Goal: Task Accomplishment & Management: Complete application form

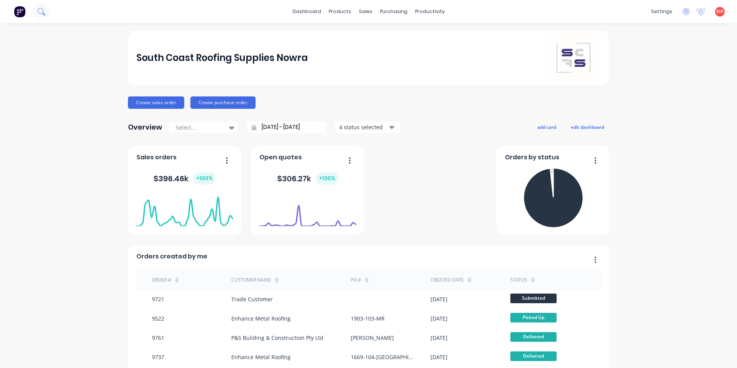
click at [40, 9] on icon at bounding box center [40, 11] width 7 height 7
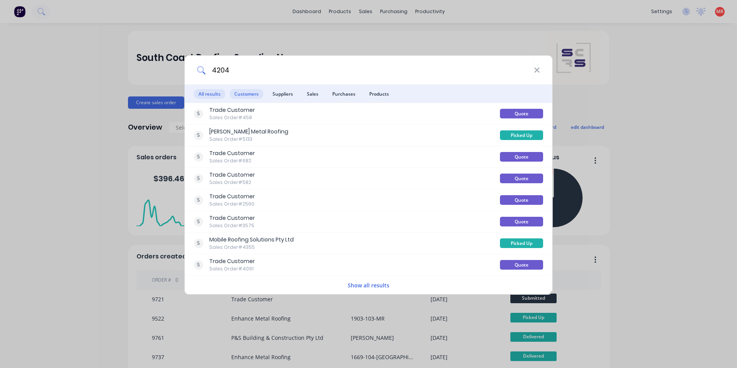
type input "4204"
click at [250, 91] on span "Customers" at bounding box center [247, 94] width 34 height 10
click at [237, 89] on span "Customers" at bounding box center [247, 94] width 34 height 10
click at [255, 93] on span "Customers" at bounding box center [247, 94] width 34 height 10
click at [249, 93] on span "Customers" at bounding box center [247, 94] width 34 height 10
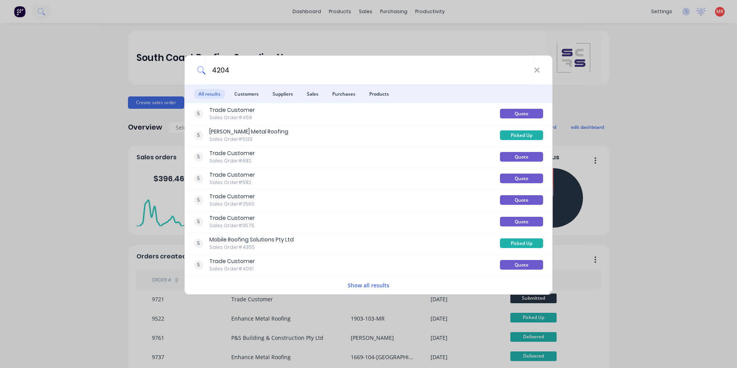
click at [325, 93] on ul "All results Customers Suppliers Sales Purchases Products" at bounding box center [369, 93] width 368 height 18
click at [334, 92] on span "Purchases" at bounding box center [344, 94] width 32 height 10
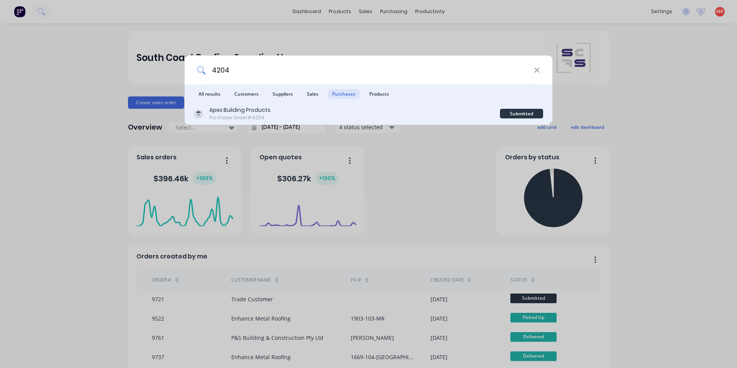
click at [381, 111] on div "Apex Building Products Purchase Order #4204" at bounding box center [347, 113] width 306 height 15
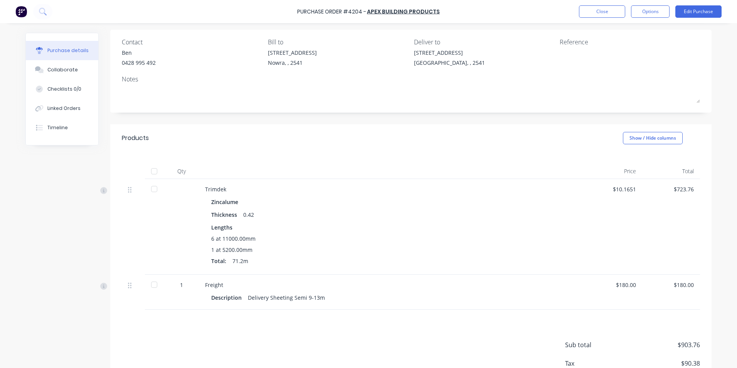
scroll to position [107, 0]
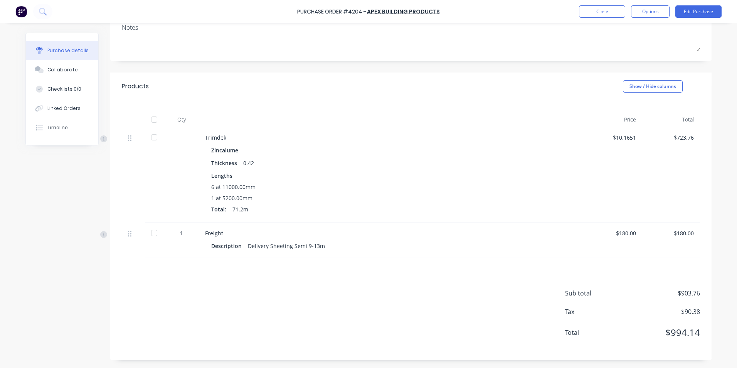
click at [26, 12] on img at bounding box center [21, 12] width 12 height 12
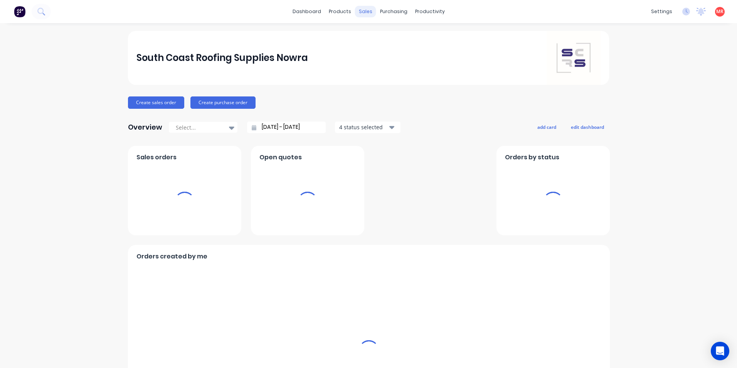
click at [364, 10] on div "sales" at bounding box center [365, 12] width 21 height 12
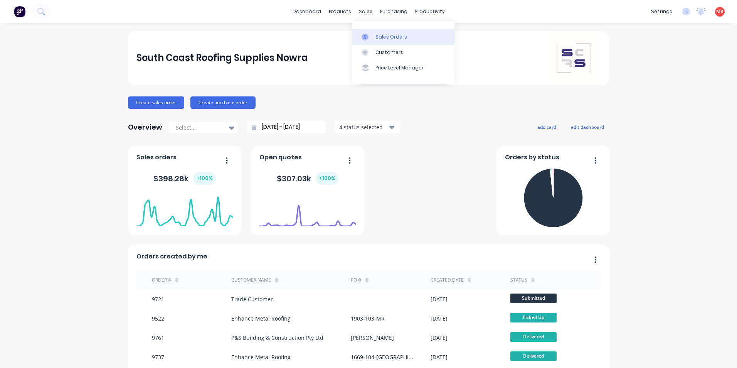
click at [368, 32] on link "Sales Orders" at bounding box center [403, 36] width 102 height 15
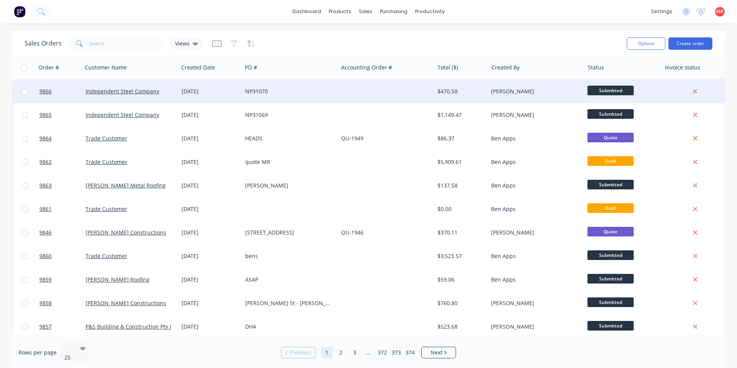
click at [311, 89] on div "NP31070" at bounding box center [288, 91] width 86 height 8
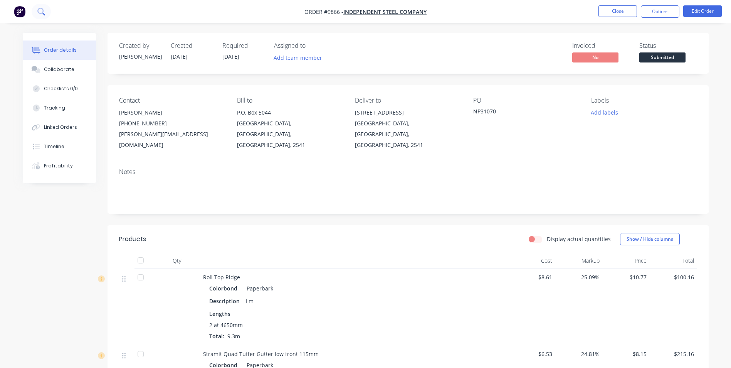
click at [40, 12] on icon at bounding box center [40, 11] width 7 height 7
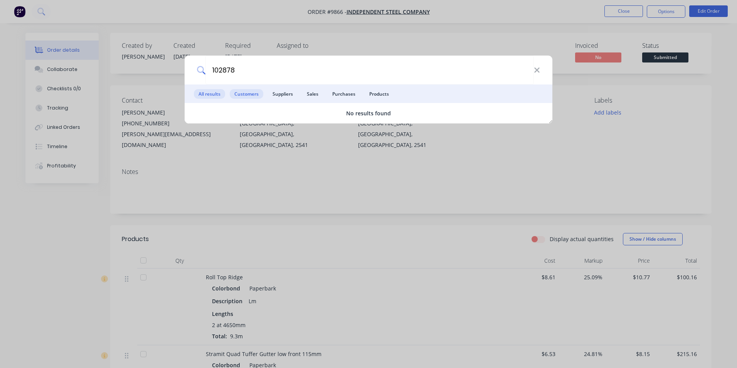
type input "102878"
click at [244, 96] on span "Customers" at bounding box center [247, 94] width 34 height 10
click at [137, 84] on div "102878 All results Customers Suppliers Sales Purchases Products No results found" at bounding box center [368, 184] width 737 height 368
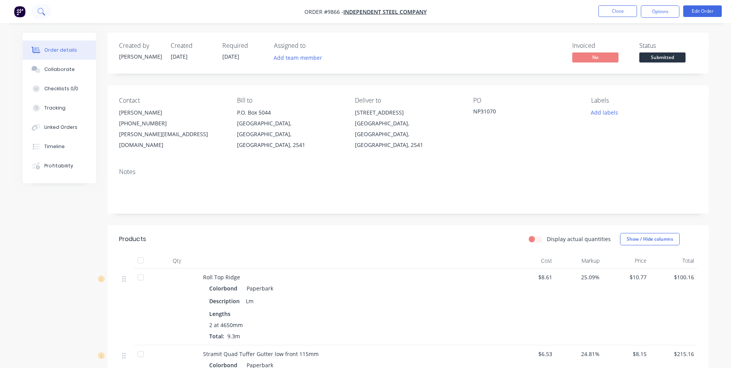
click at [42, 7] on button at bounding box center [41, 11] width 19 height 15
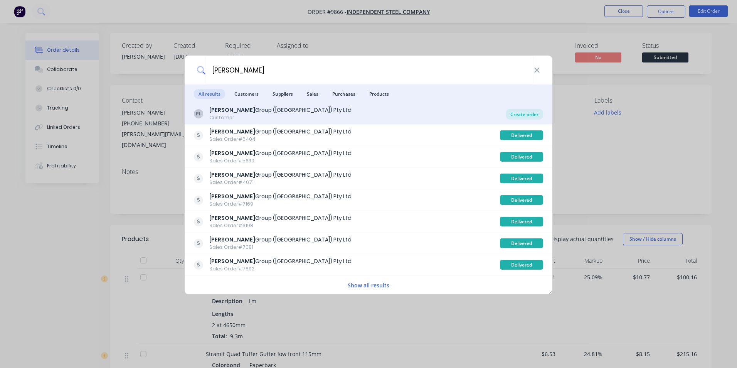
type input "parrish"
click at [516, 117] on div "Create order" at bounding box center [524, 114] width 37 height 11
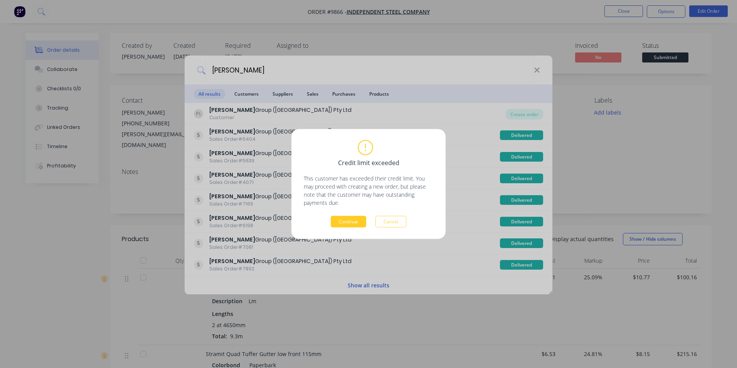
click at [351, 218] on button "Continue" at bounding box center [348, 222] width 35 height 12
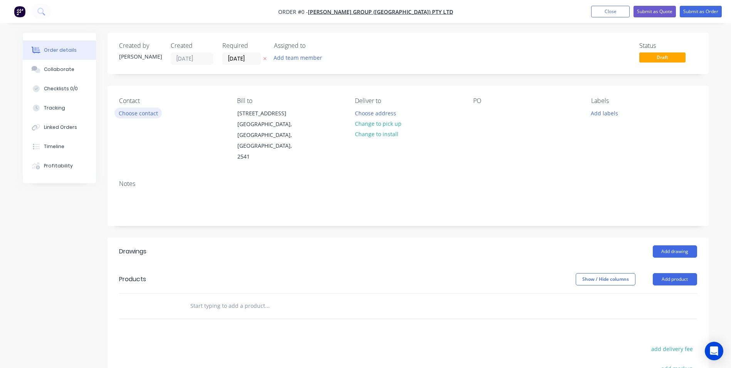
click at [139, 111] on button "Choose contact" at bounding box center [137, 112] width 47 height 10
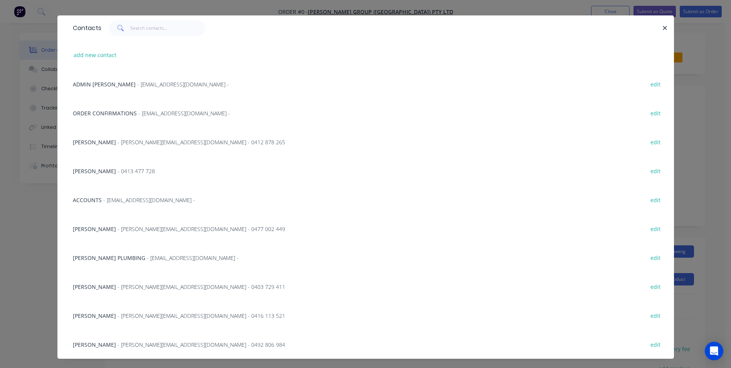
scroll to position [29, 0]
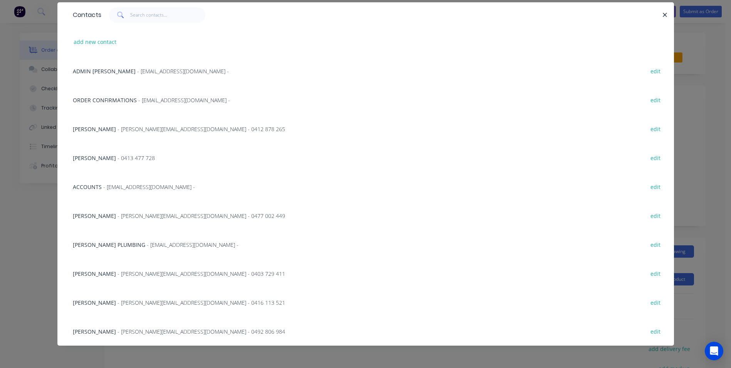
click at [111, 100] on span "ORDER CONFIRMATIONS" at bounding box center [105, 99] width 64 height 7
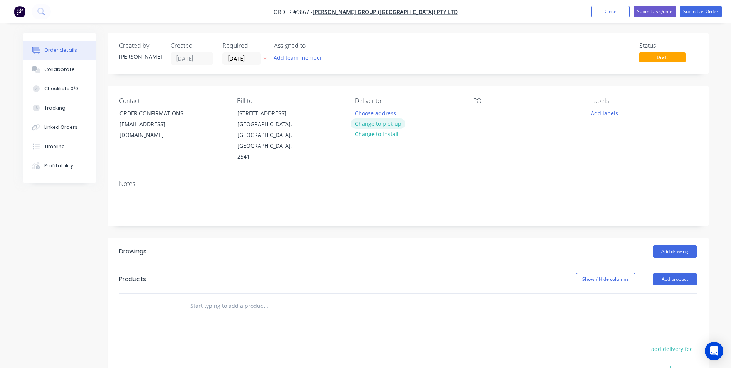
click at [370, 125] on button "Change to pick up" at bounding box center [378, 123] width 55 height 10
click at [264, 298] on input "text" at bounding box center [267, 305] width 154 height 15
type input "10"
click at [476, 113] on div at bounding box center [479, 112] width 12 height 11
click at [198, 298] on input "10" at bounding box center [267, 305] width 154 height 15
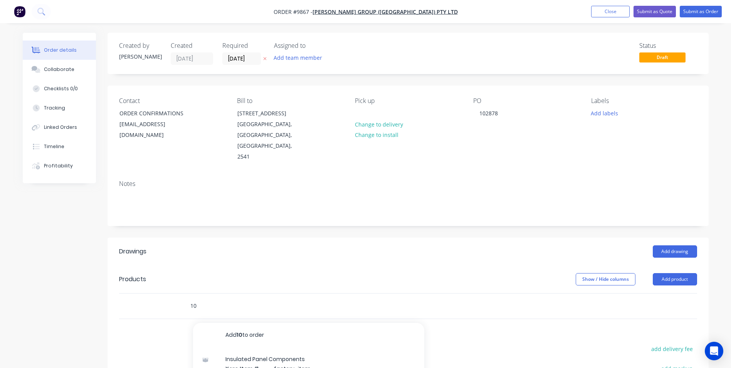
type input "1"
click at [205, 298] on input "text" at bounding box center [267, 305] width 154 height 15
click at [216, 298] on input "text" at bounding box center [267, 305] width 154 height 15
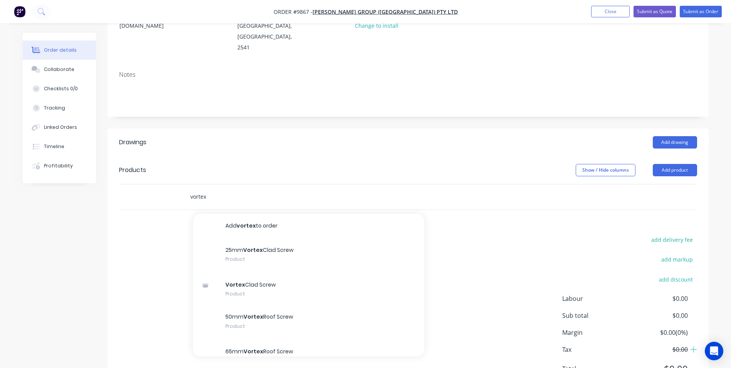
scroll to position [126, 0]
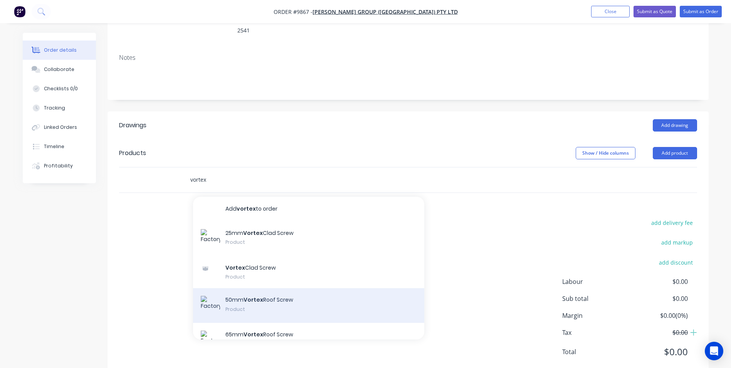
type input "vortex"
click at [204, 288] on div "50mm Vortex Roof Screw Product" at bounding box center [308, 305] width 231 height 35
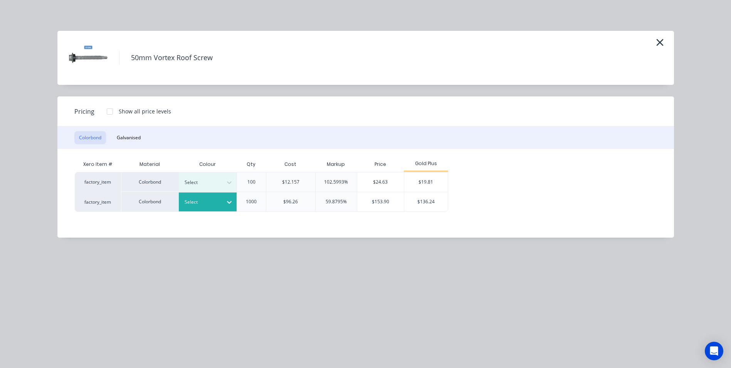
click at [230, 205] on icon at bounding box center [229, 202] width 8 height 8
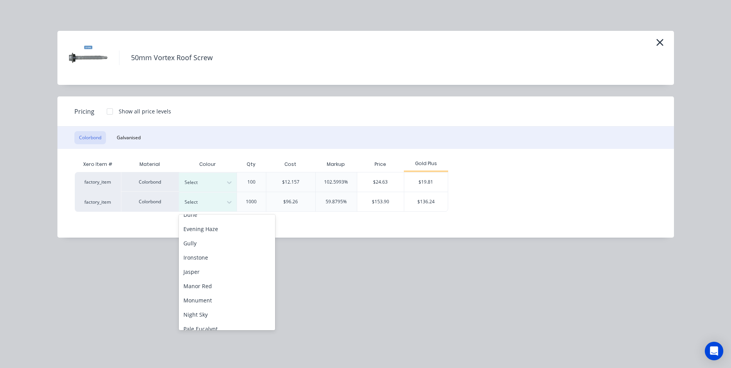
scroll to position [0, 0]
click at [217, 255] on div "Classic Cream" at bounding box center [227, 251] width 96 height 14
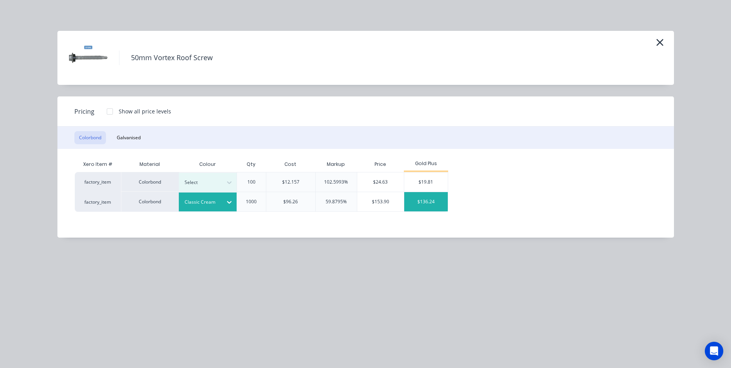
click at [419, 199] on div "$136.24" at bounding box center [426, 201] width 44 height 19
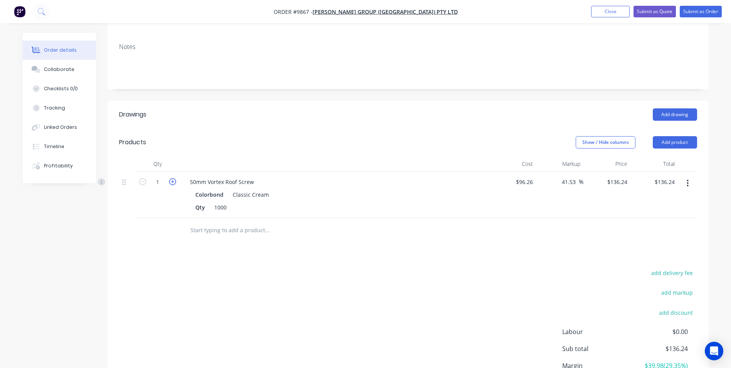
click at [175, 178] on icon "button" at bounding box center [172, 181] width 7 height 7
type input "2"
type input "$272.48"
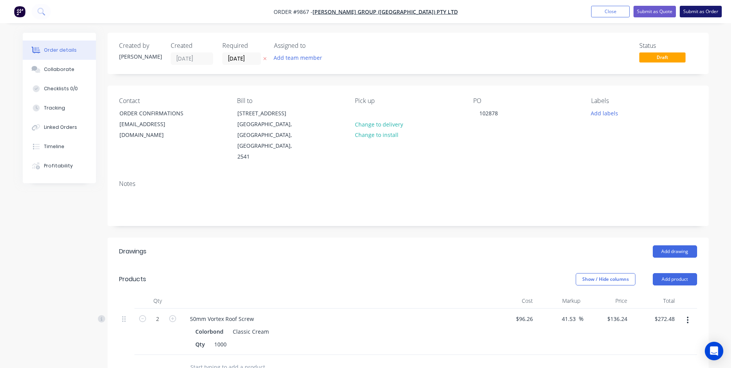
click at [691, 12] on button "Submit as Order" at bounding box center [701, 12] width 42 height 12
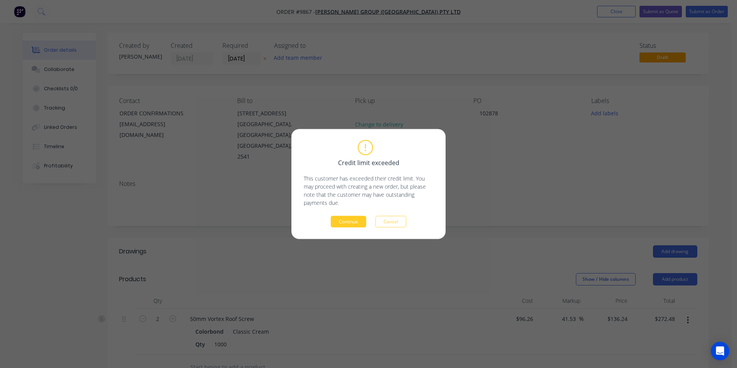
click at [338, 224] on button "Continue" at bounding box center [348, 222] width 35 height 12
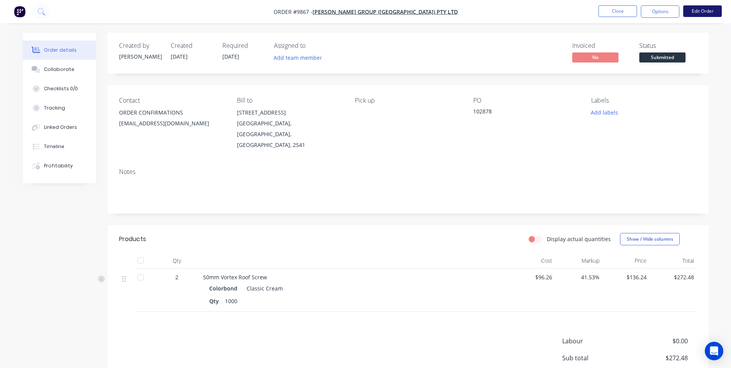
click at [699, 15] on button "Edit Order" at bounding box center [702, 11] width 39 height 12
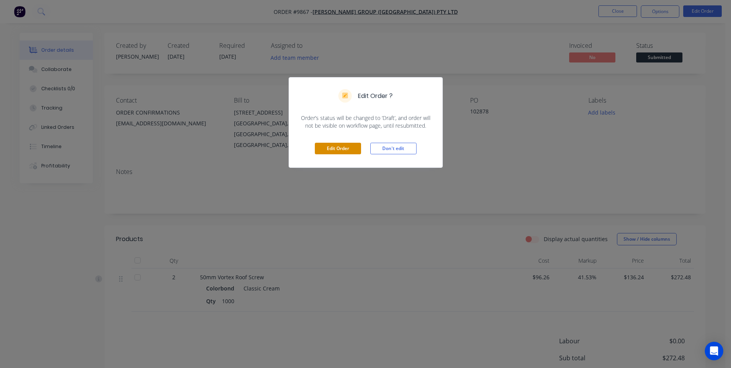
click at [344, 148] on button "Edit Order" at bounding box center [338, 149] width 46 height 12
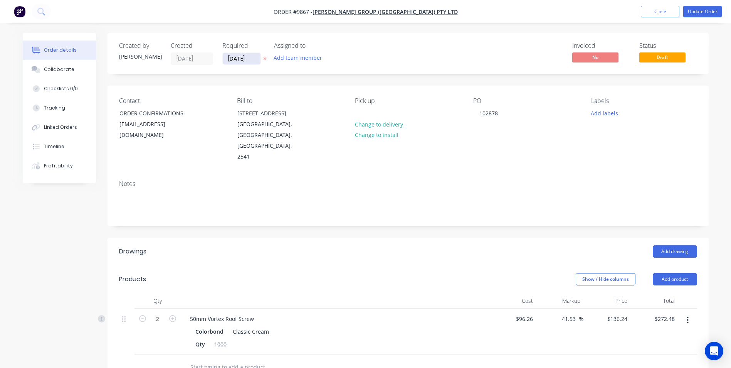
click at [236, 59] on input "[DATE]" at bounding box center [242, 59] width 38 height 12
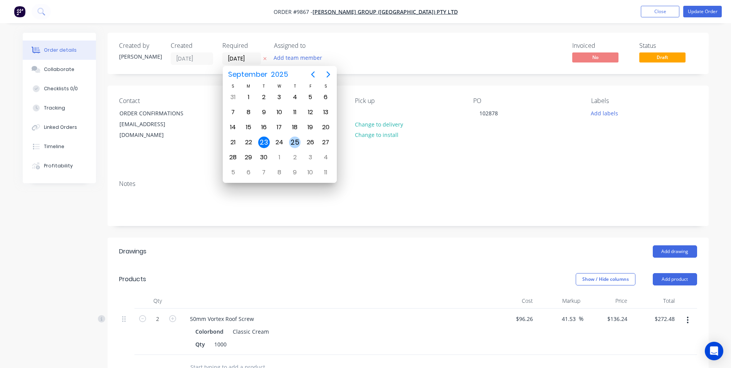
click at [291, 140] on div "25" at bounding box center [295, 142] width 12 height 12
type input "[DATE]"
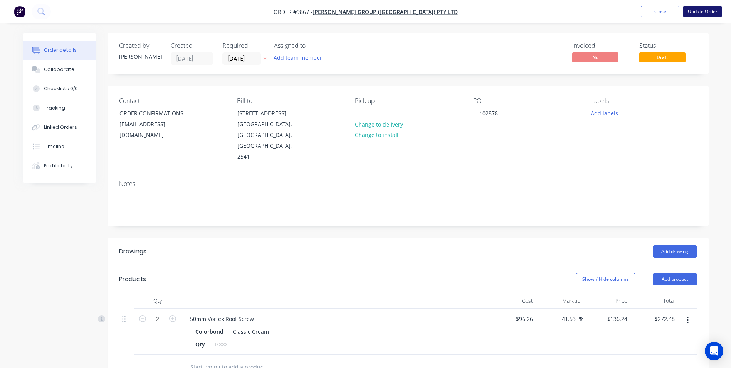
click at [702, 10] on button "Update Order" at bounding box center [702, 12] width 39 height 12
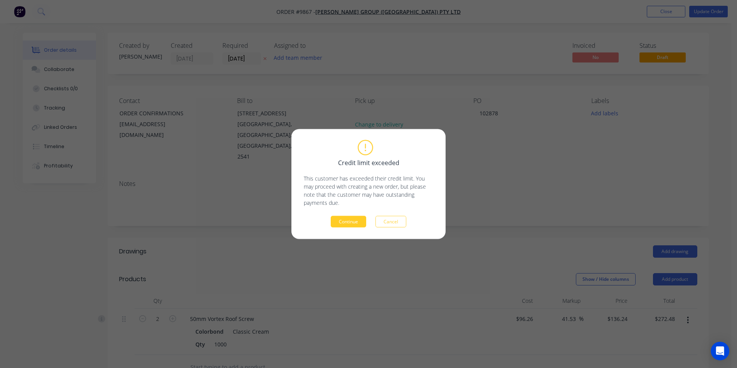
click at [363, 220] on button "Continue" at bounding box center [348, 222] width 35 height 12
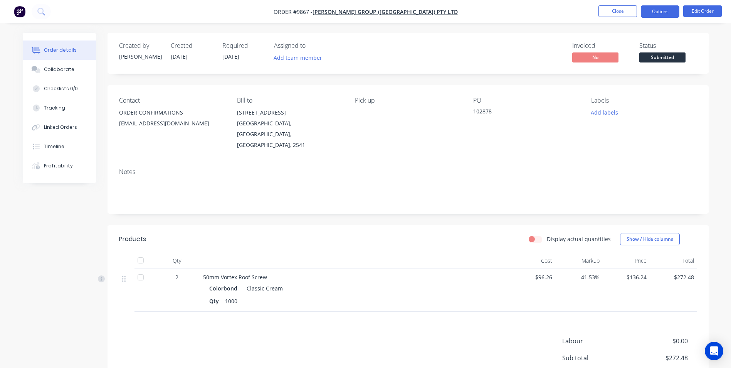
click at [674, 7] on button "Options" at bounding box center [660, 11] width 39 height 12
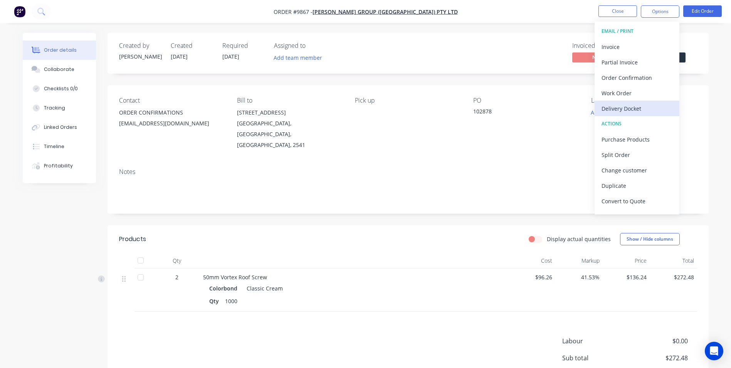
click at [642, 106] on div "Delivery Docket" at bounding box center [636, 108] width 71 height 11
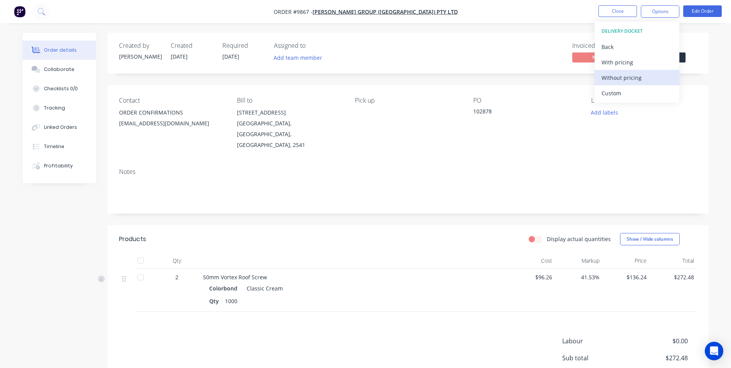
click at [633, 78] on div "Without pricing" at bounding box center [636, 77] width 71 height 11
click at [614, 76] on div "Order Confirmation" at bounding box center [636, 77] width 71 height 11
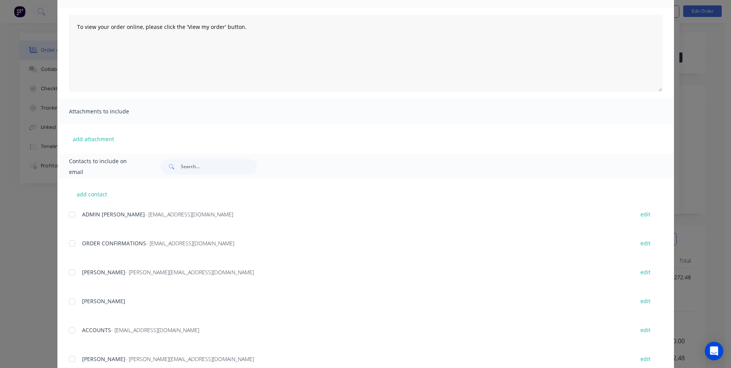
scroll to position [154, 0]
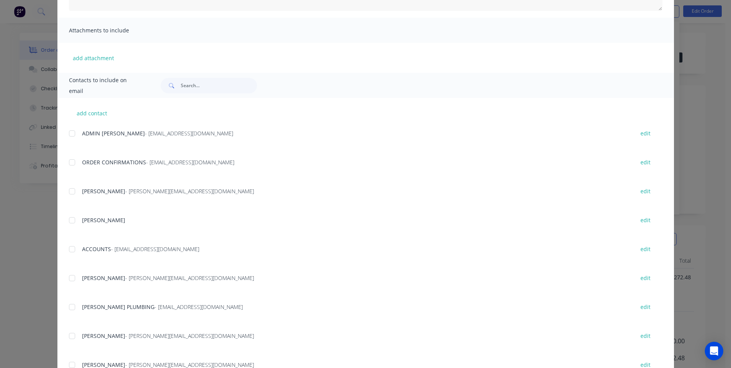
click at [71, 161] on div at bounding box center [71, 162] width 15 height 15
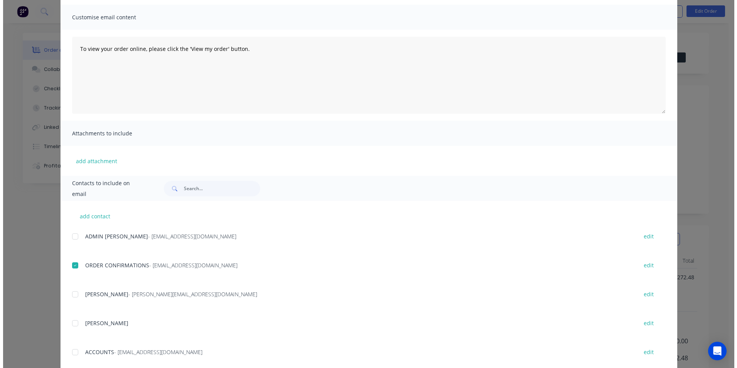
scroll to position [0, 0]
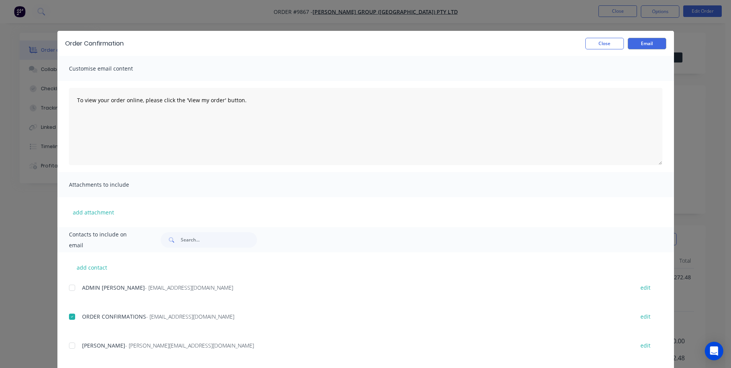
click at [636, 52] on div "Order Confirmation Close Email" at bounding box center [365, 43] width 616 height 25
click at [637, 50] on div "Order Confirmation Close Email" at bounding box center [365, 43] width 616 height 25
click at [637, 48] on button "Email" at bounding box center [647, 44] width 39 height 12
click at [611, 41] on button "Close" at bounding box center [604, 44] width 39 height 12
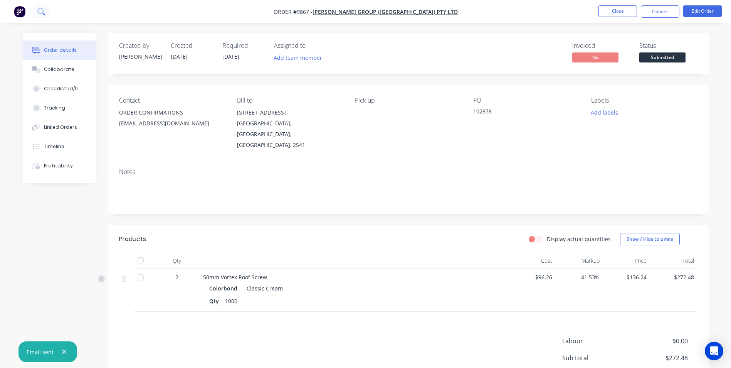
click at [46, 17] on button at bounding box center [41, 11] width 19 height 15
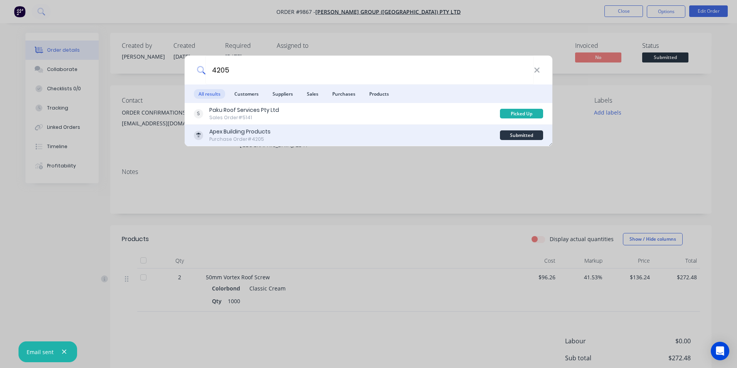
type input "4205"
click at [331, 133] on div "Apex Building Products Purchase Order #4205" at bounding box center [347, 135] width 306 height 15
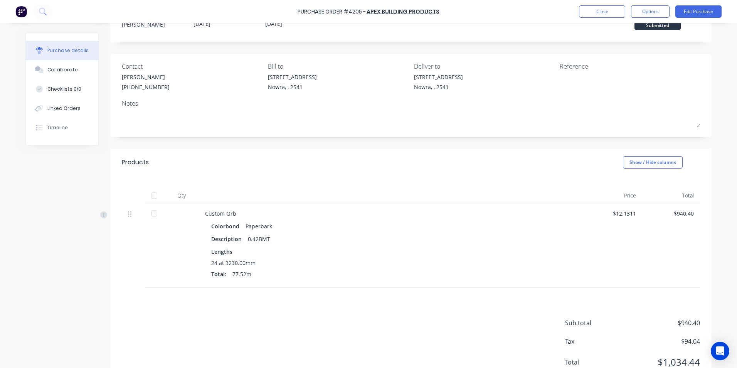
scroll to position [61, 0]
